Goal: Task Accomplishment & Management: Use online tool/utility

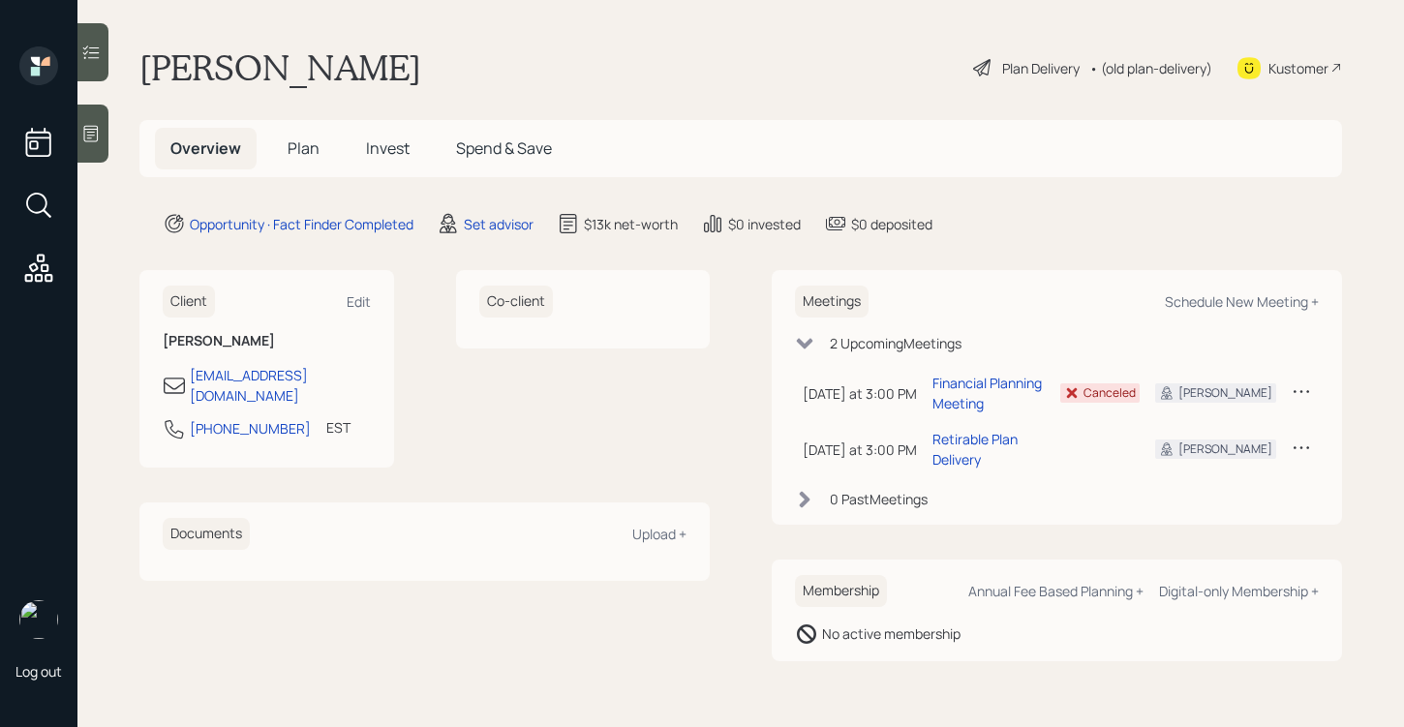
click at [1042, 67] on div "Plan Delivery" at bounding box center [1040, 68] width 77 height 20
